Goal: Task Accomplishment & Management: Manage account settings

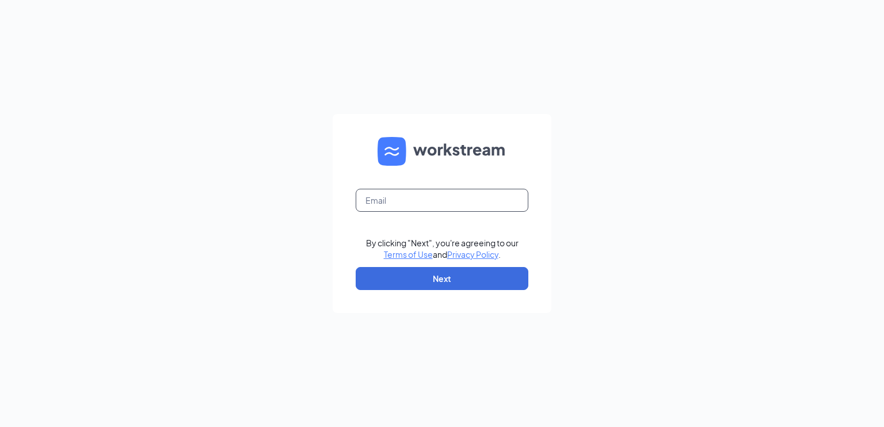
click at [459, 200] on input "text" at bounding box center [442, 200] width 173 height 23
type input "[EMAIL_ADDRESS][DOMAIN_NAME]"
click at [455, 275] on button "Next" at bounding box center [442, 278] width 173 height 23
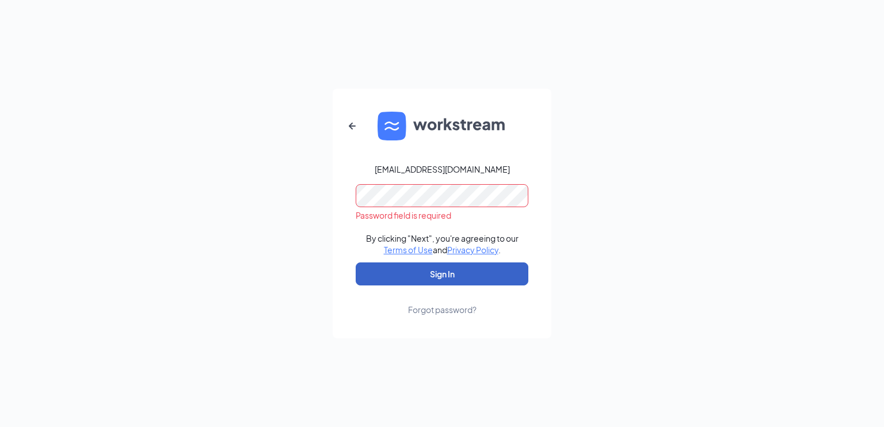
click at [466, 269] on button "Sign In" at bounding box center [442, 274] width 173 height 23
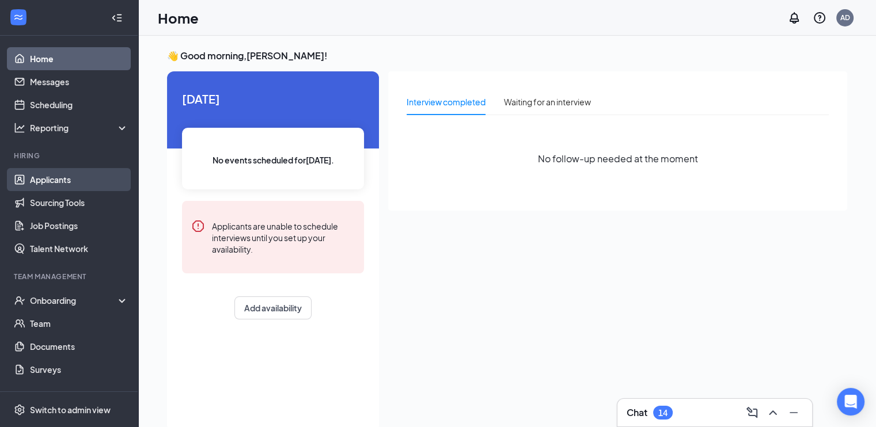
click at [48, 183] on link "Applicants" at bounding box center [79, 179] width 98 height 23
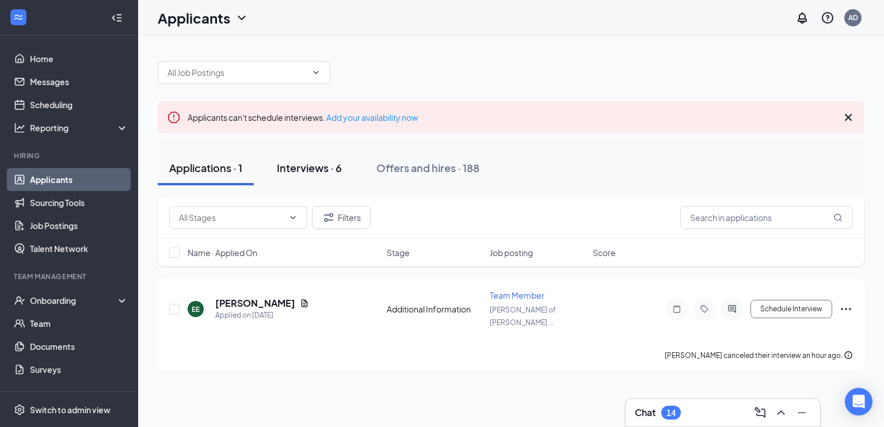
click at [330, 165] on div "Interviews · 6" at bounding box center [309, 168] width 65 height 14
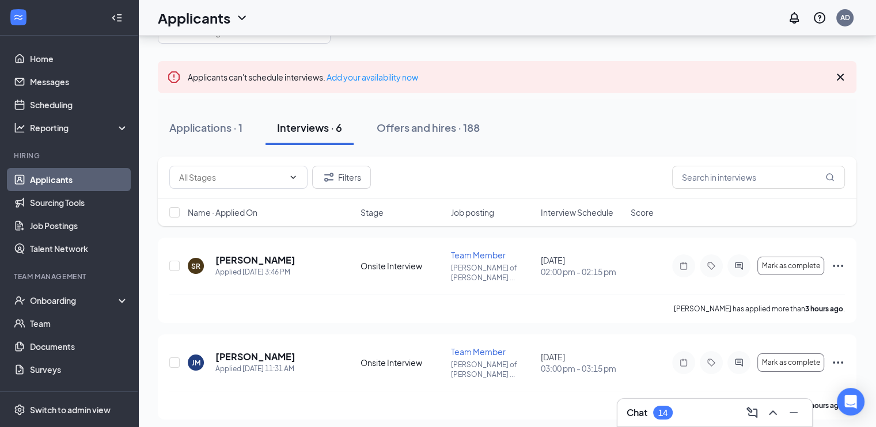
scroll to position [58, 0]
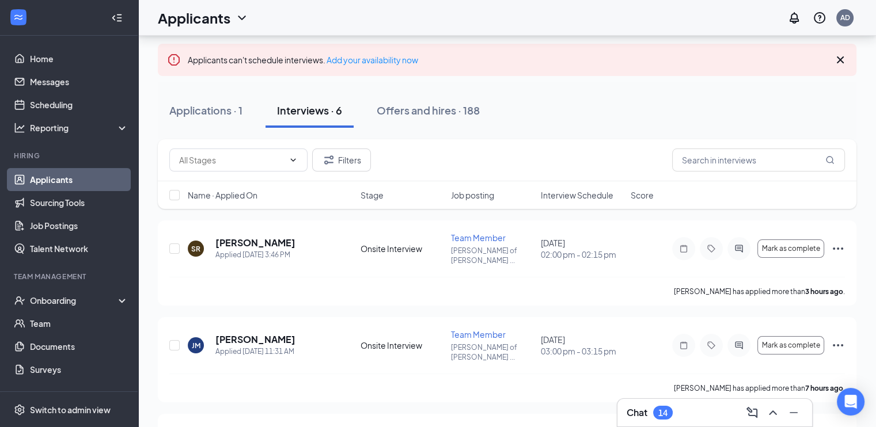
click at [606, 195] on span "Interview Schedule" at bounding box center [577, 195] width 73 height 12
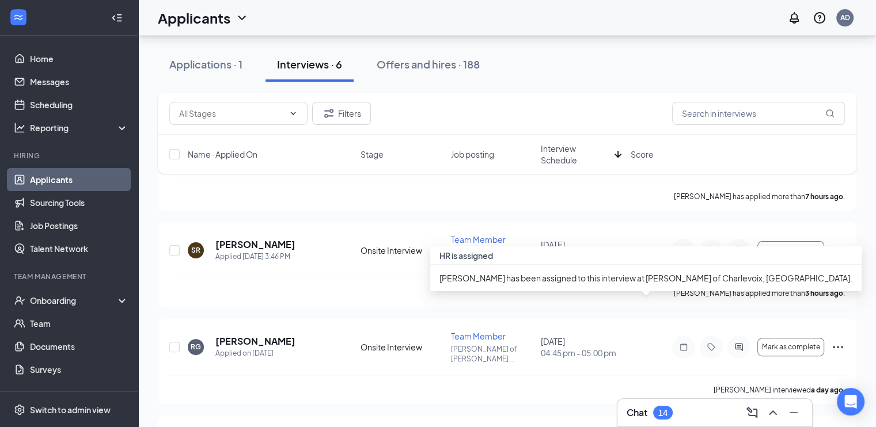
scroll to position [288, 0]
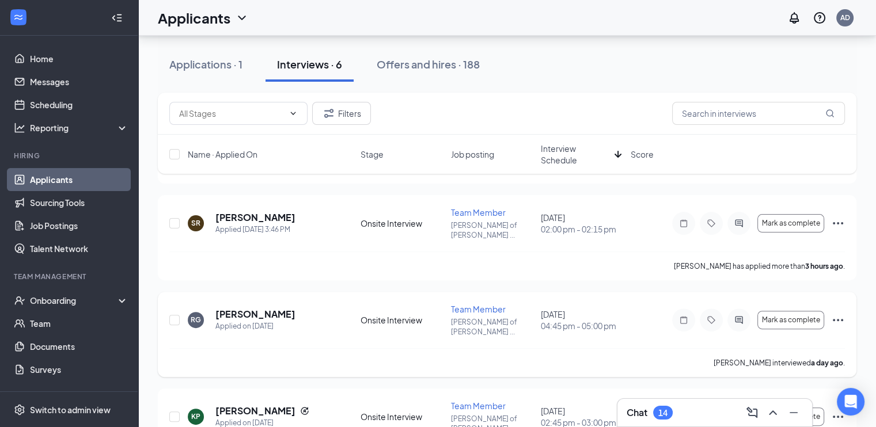
click at [839, 313] on icon "Ellipses" at bounding box center [838, 320] width 14 height 14
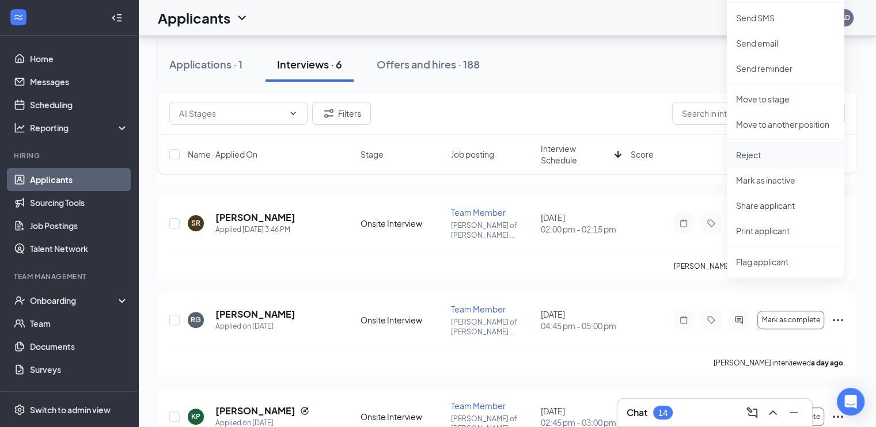
click at [744, 157] on p "Reject" at bounding box center [785, 155] width 99 height 12
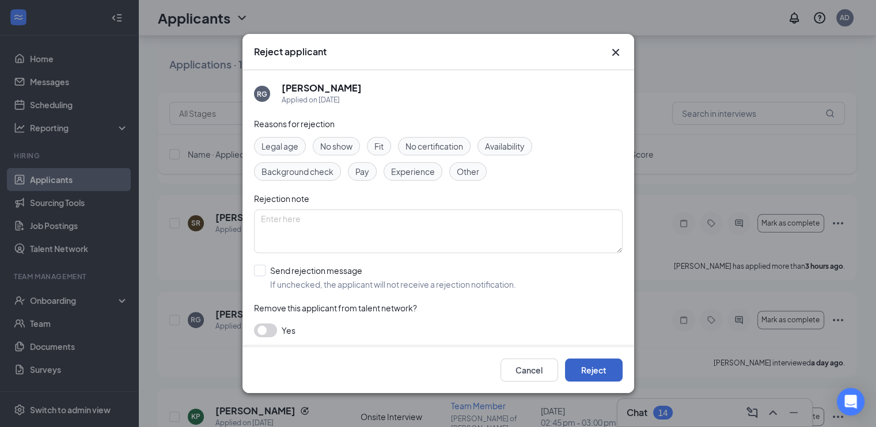
click at [590, 371] on button "Reject" at bounding box center [594, 370] width 58 height 23
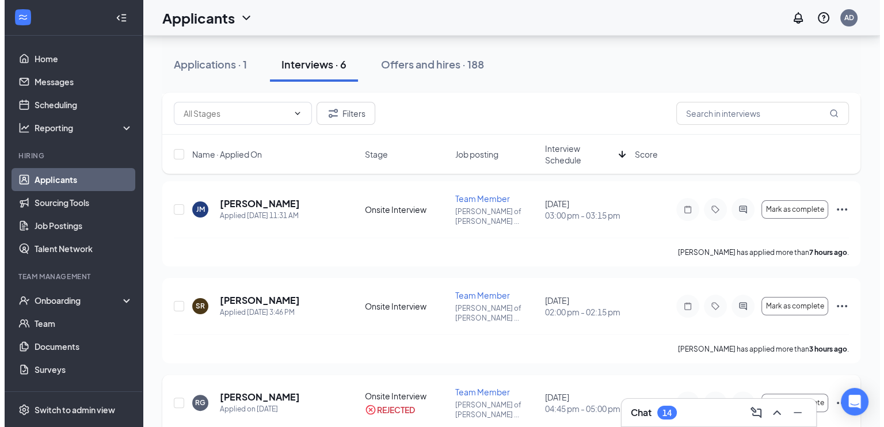
scroll to position [166, 0]
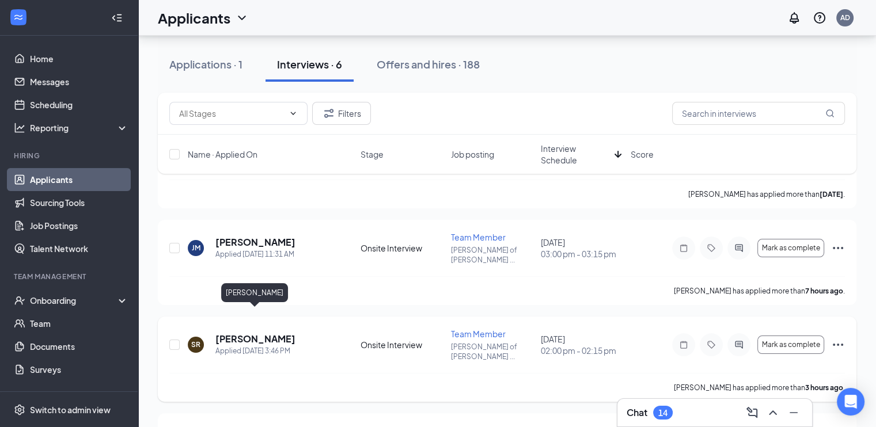
click at [254, 333] on h5 "Shannon Ramsey" at bounding box center [255, 339] width 80 height 13
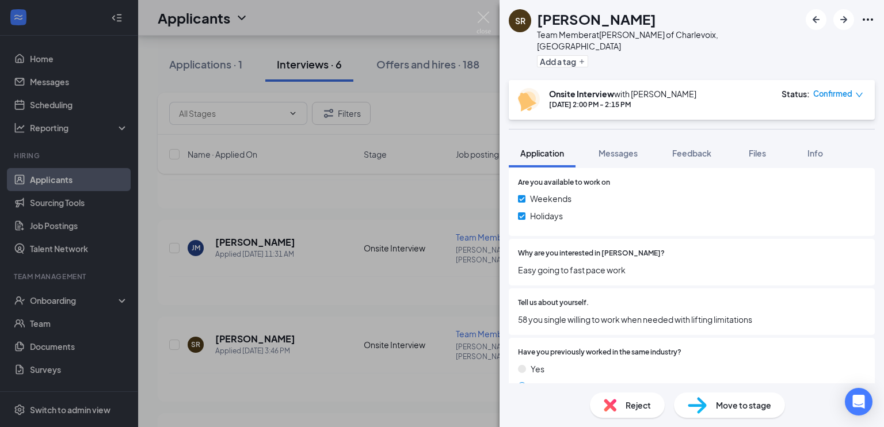
scroll to position [754, 0]
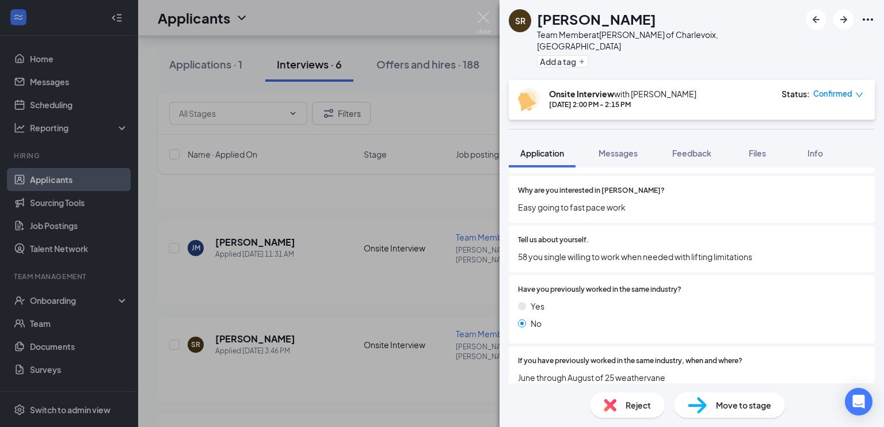
click at [348, 261] on div "SR Shannon Ramsey Team Member at Culver's of Charlevoix, MI Add a tag Onsite In…" at bounding box center [442, 213] width 884 height 427
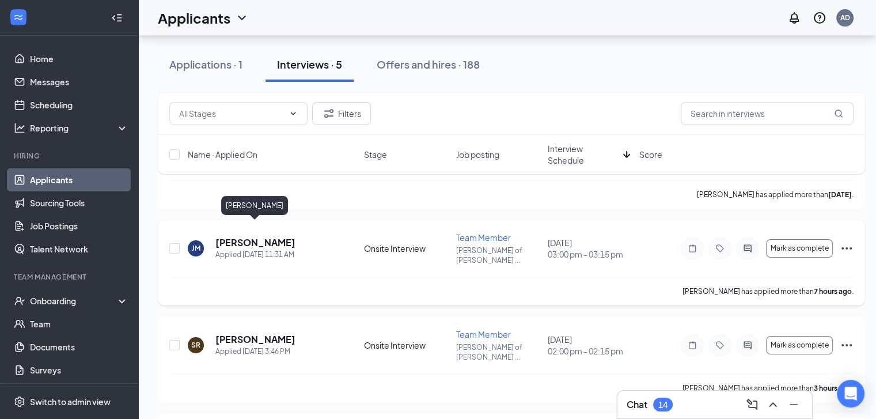
click at [274, 236] on h5 "Jason McNamara" at bounding box center [255, 242] width 80 height 13
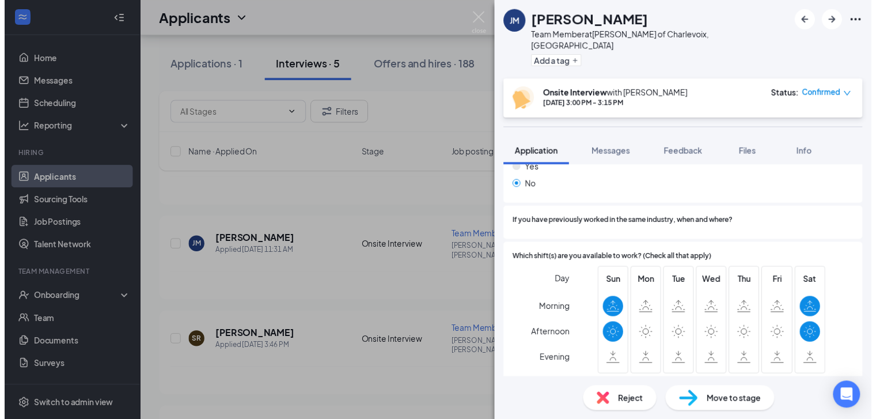
scroll to position [754, 0]
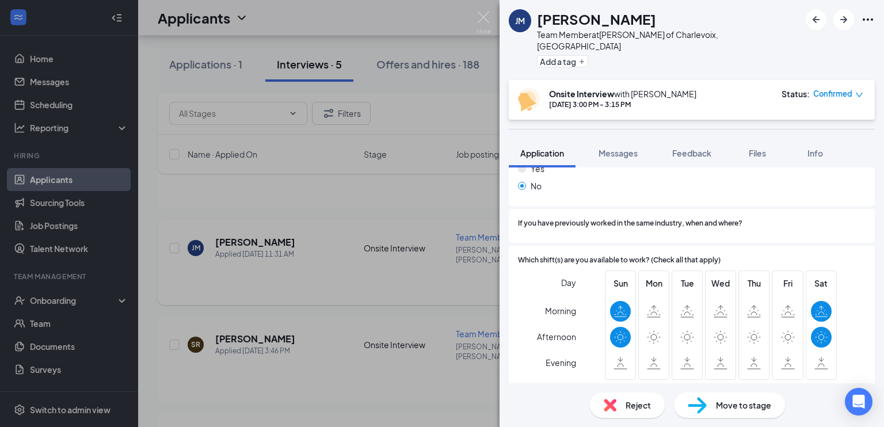
drag, startPoint x: 381, startPoint y: 260, endPoint x: 410, endPoint y: 260, distance: 29.4
click at [380, 260] on div "JM Jason McNamara Team Member at Culver's of Charlevoix, MI Add a tag Onsite In…" at bounding box center [442, 213] width 884 height 427
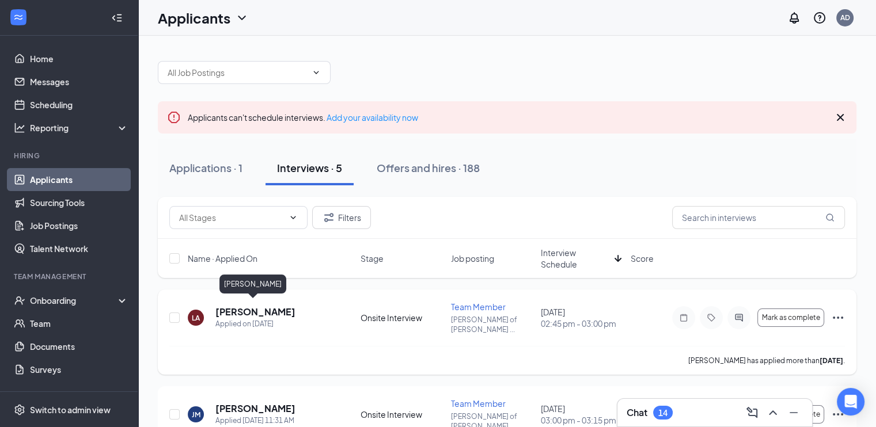
click at [237, 306] on h5 "Layla Arender" at bounding box center [255, 312] width 80 height 13
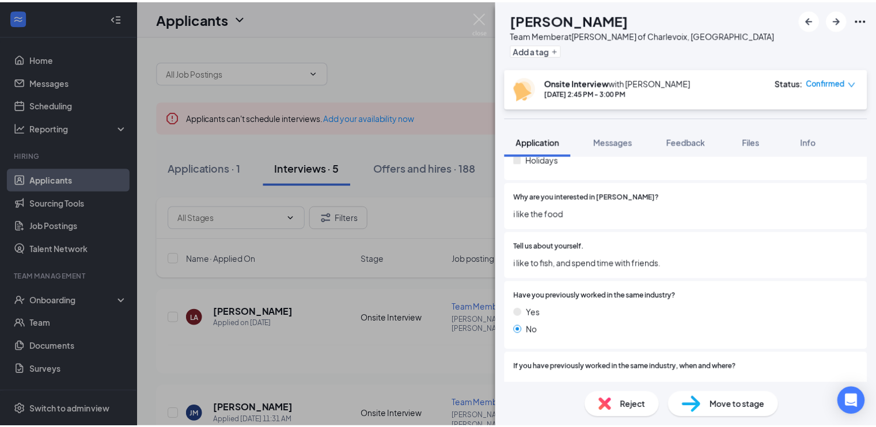
scroll to position [754, 0]
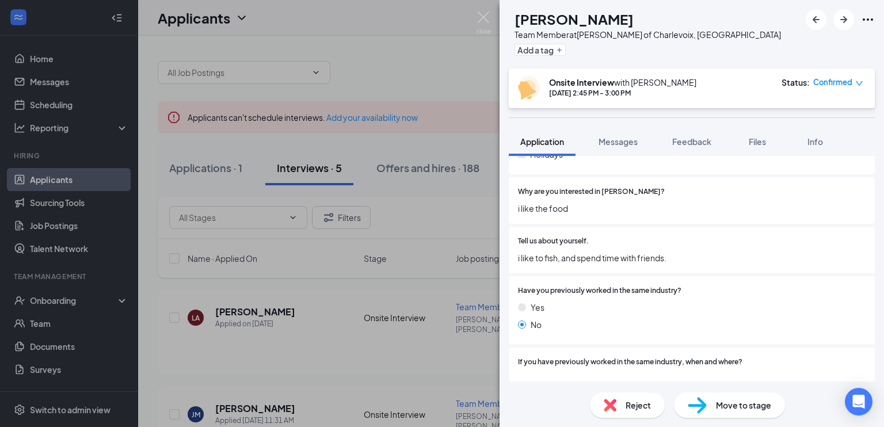
click at [417, 276] on div "LA Layla Arender Team Member at Culver's of Charlevoix, MI Add a tag Onsite Int…" at bounding box center [442, 213] width 884 height 427
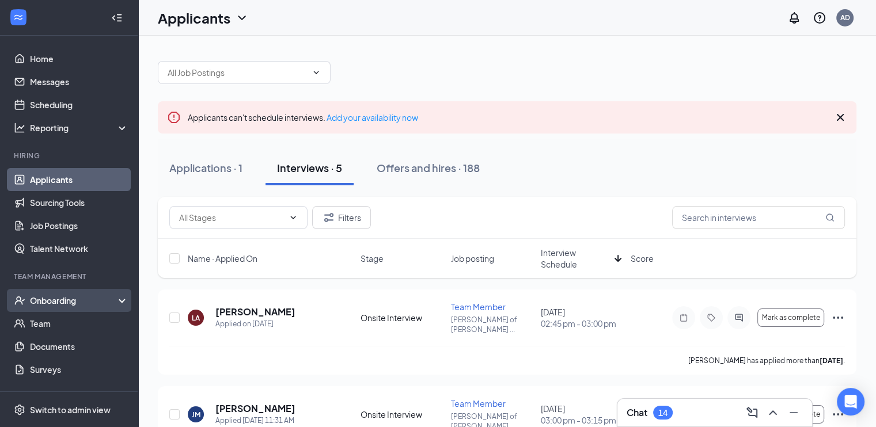
click at [59, 303] on div "Onboarding" at bounding box center [74, 301] width 89 height 12
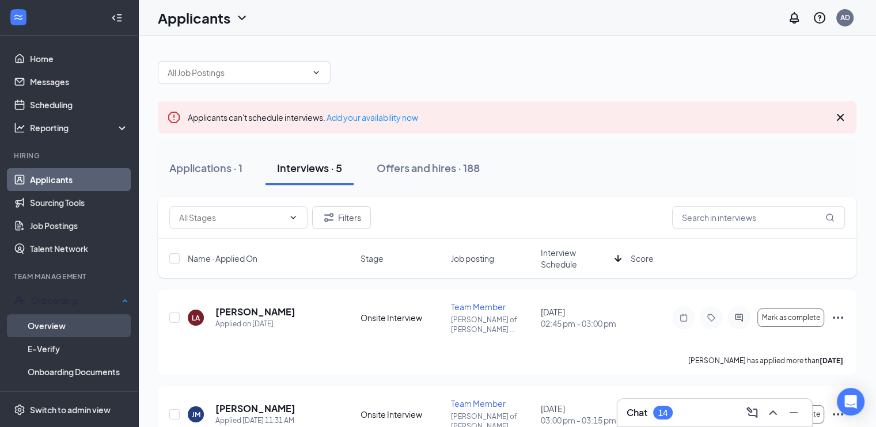
click at [55, 329] on link "Overview" at bounding box center [78, 325] width 101 height 23
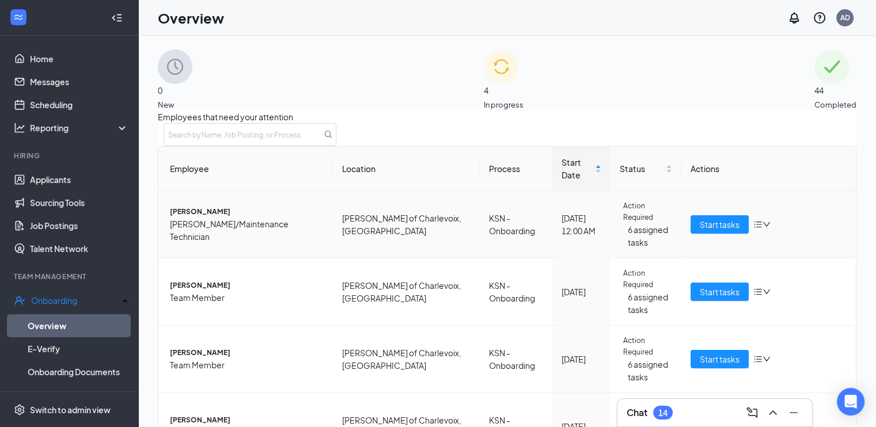
scroll to position [66, 0]
click at [211, 206] on span "Seth D Pickard" at bounding box center [247, 212] width 154 height 12
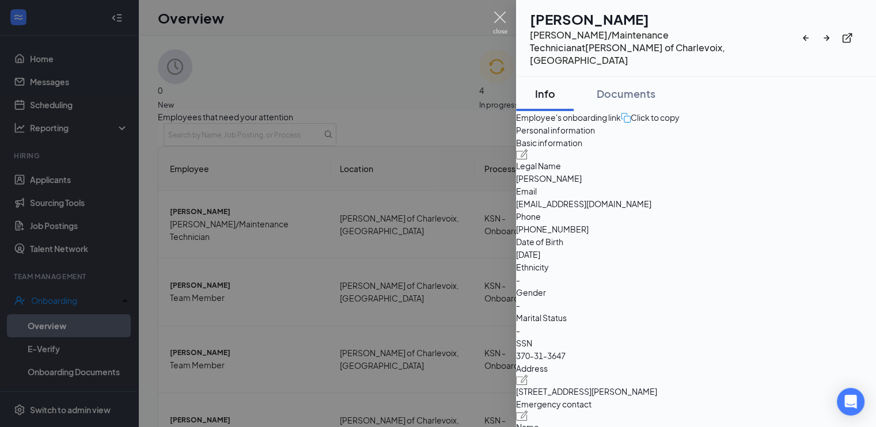
click at [501, 16] on img at bounding box center [500, 23] width 14 height 22
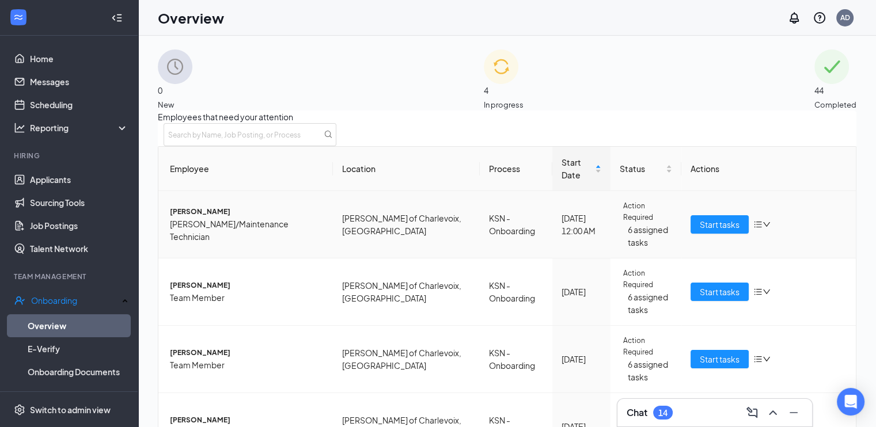
click at [205, 206] on span "Seth D Pickard" at bounding box center [247, 212] width 154 height 12
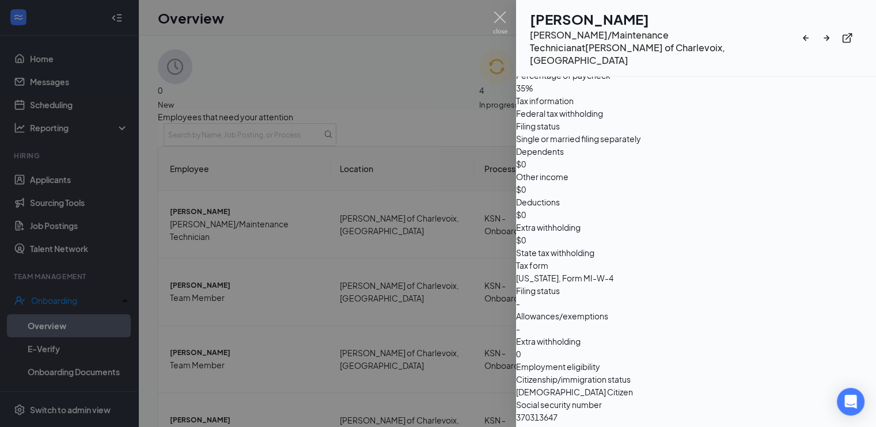
scroll to position [921, 0]
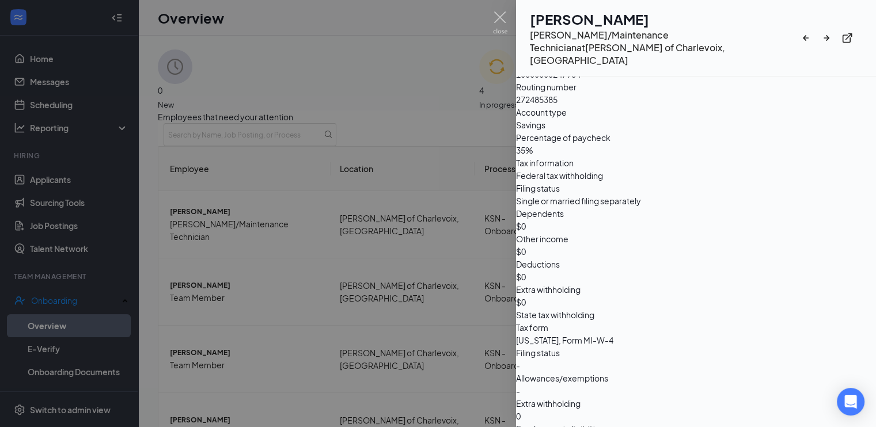
click at [363, 190] on div at bounding box center [438, 213] width 876 height 427
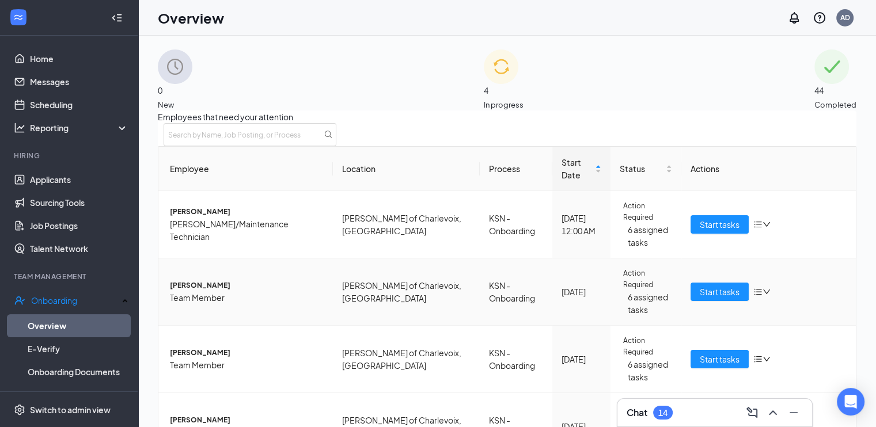
click at [207, 280] on span "Mason R Blakeney" at bounding box center [247, 286] width 154 height 12
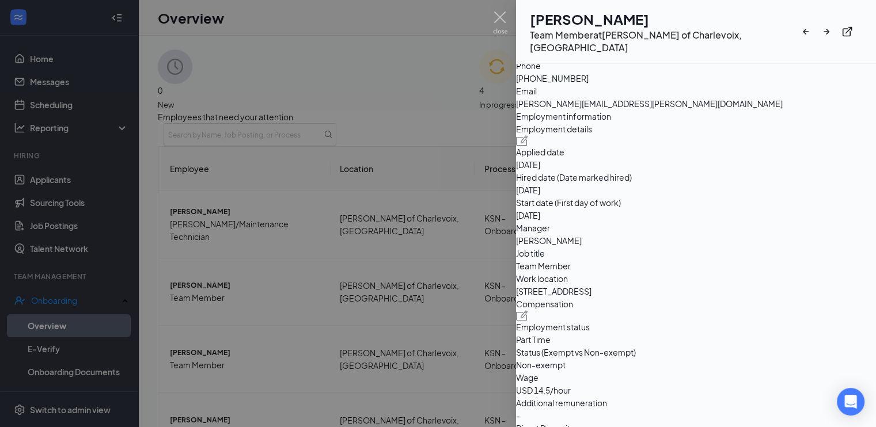
scroll to position [461, 0]
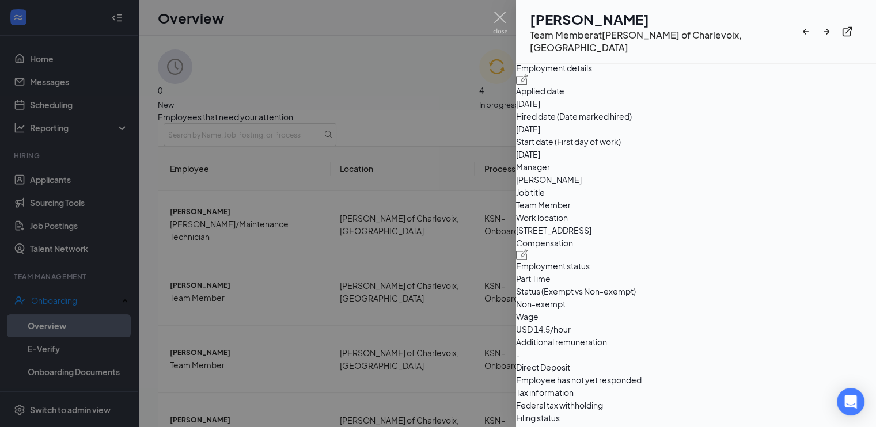
click at [288, 200] on div at bounding box center [438, 213] width 876 height 427
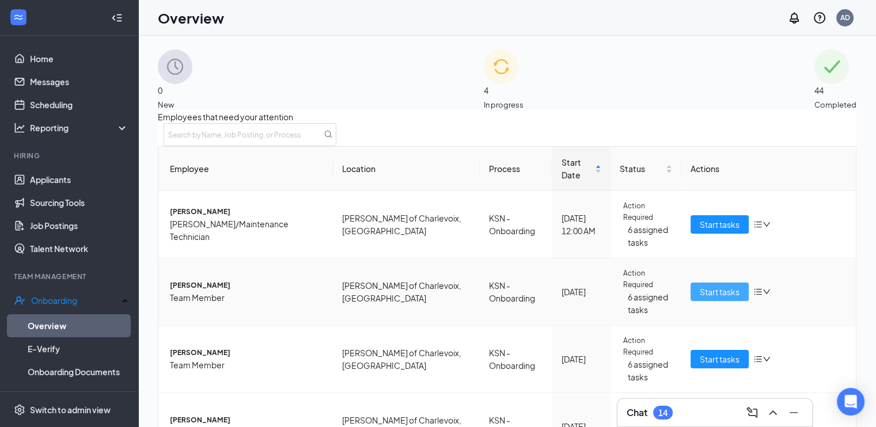
click at [712, 286] on span "Start tasks" at bounding box center [720, 292] width 40 height 13
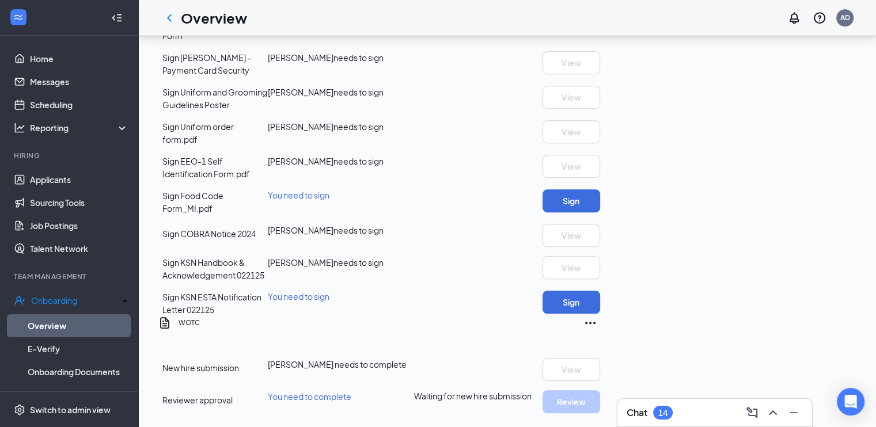
scroll to position [906, 0]
click at [60, 322] on link "Overview" at bounding box center [78, 325] width 101 height 23
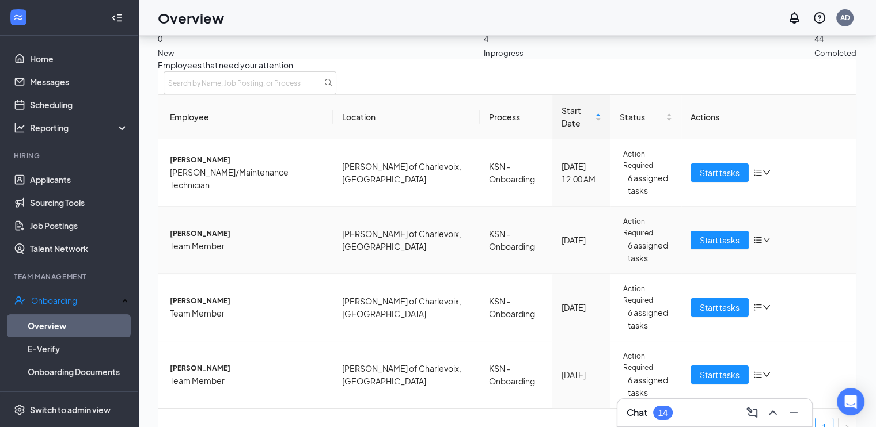
scroll to position [58, 0]
click at [219, 295] on span "Deborah Corey" at bounding box center [247, 301] width 154 height 12
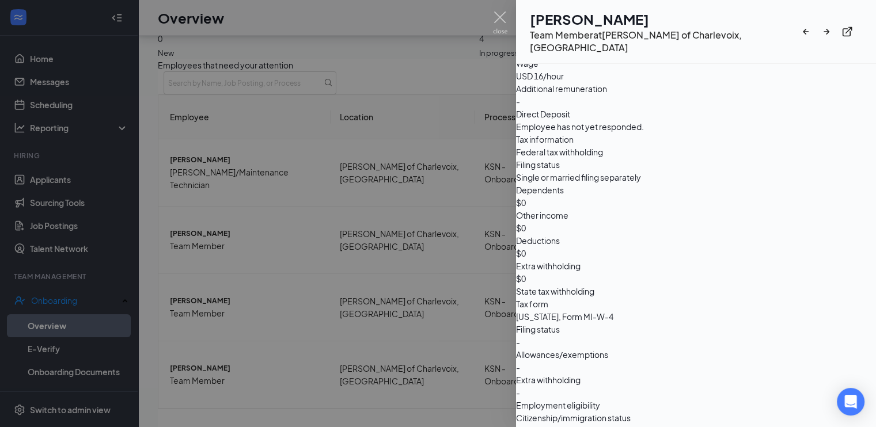
scroll to position [461, 0]
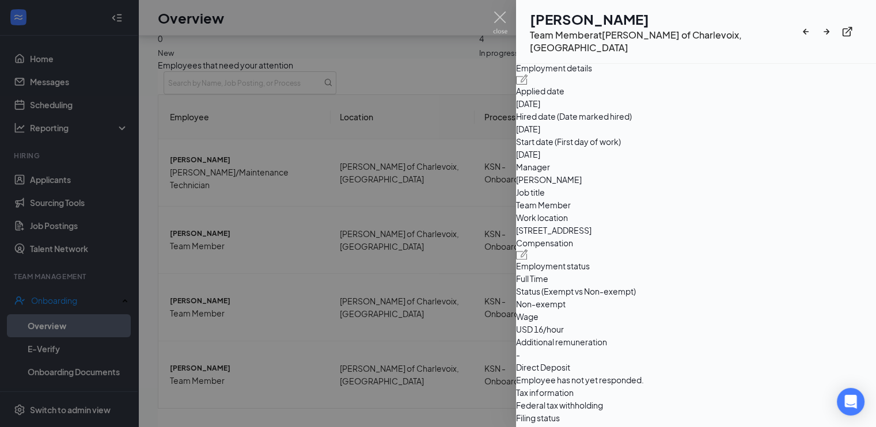
click at [328, 181] on div at bounding box center [438, 213] width 876 height 427
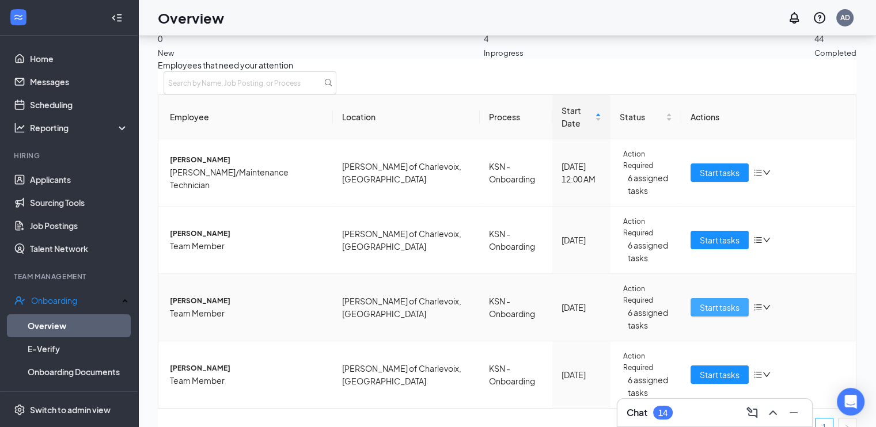
click at [700, 301] on span "Start tasks" at bounding box center [720, 307] width 40 height 13
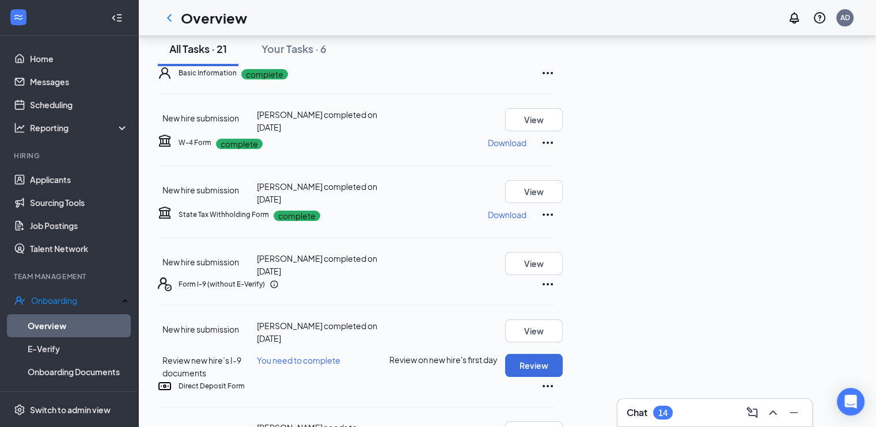
scroll to position [43, 0]
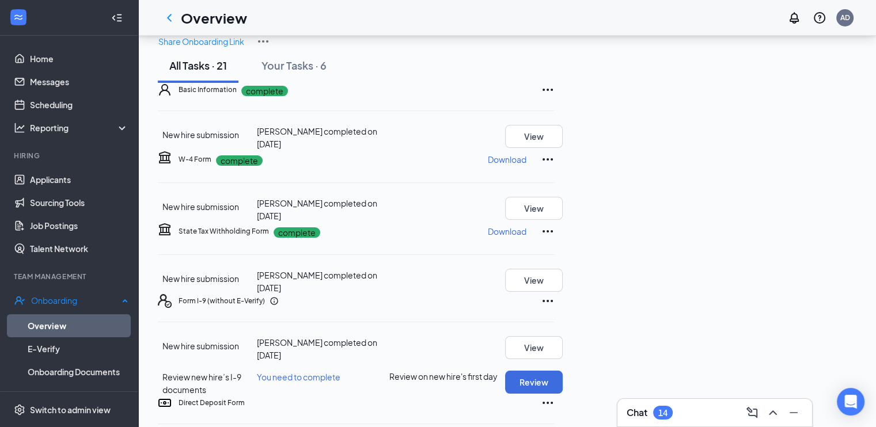
click at [48, 322] on link "Overview" at bounding box center [78, 325] width 101 height 23
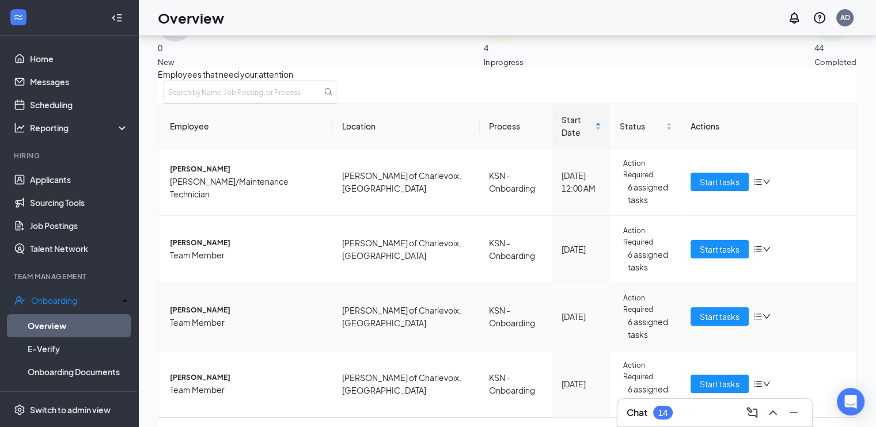
scroll to position [66, 0]
click at [41, 181] on link "Applicants" at bounding box center [79, 179] width 98 height 23
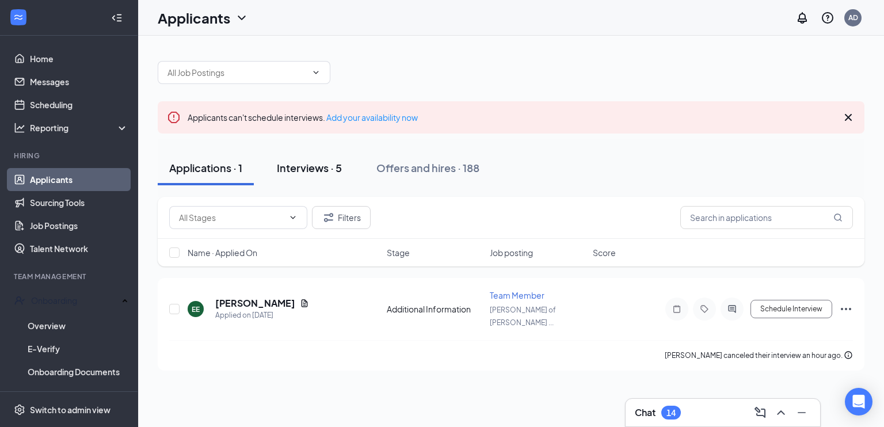
click at [319, 170] on div "Interviews · 5" at bounding box center [309, 168] width 65 height 14
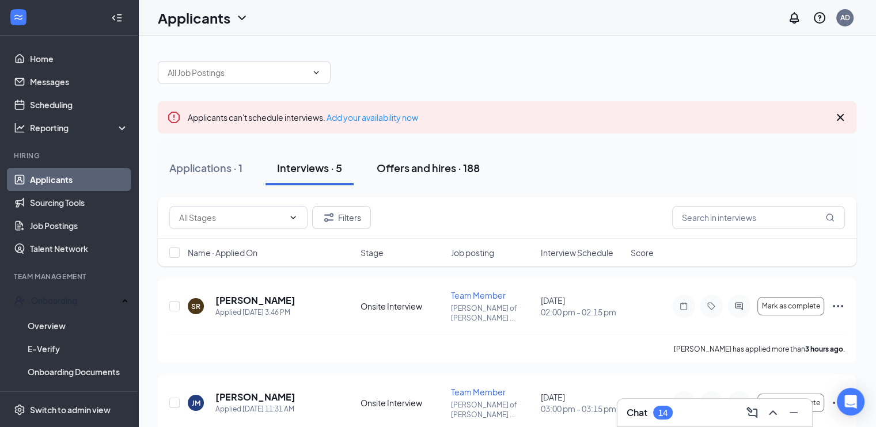
click at [455, 172] on div "Offers and hires · 188" at bounding box center [428, 168] width 103 height 14
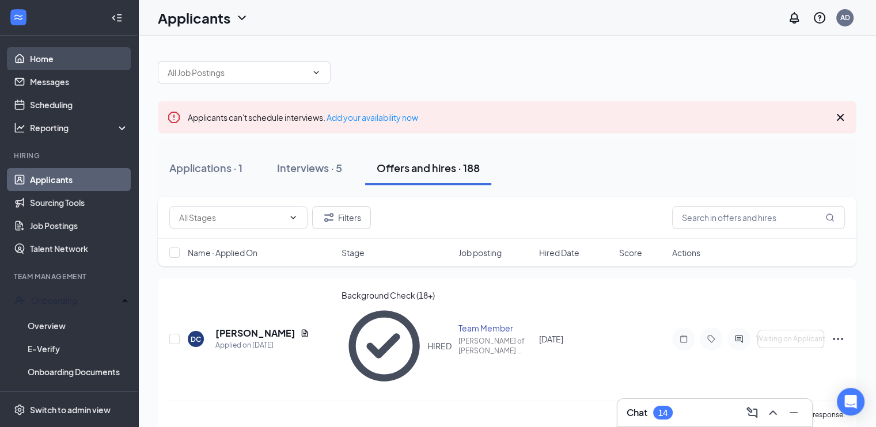
click at [45, 59] on link "Home" at bounding box center [79, 58] width 98 height 23
